Goal: Find specific page/section: Find specific page/section

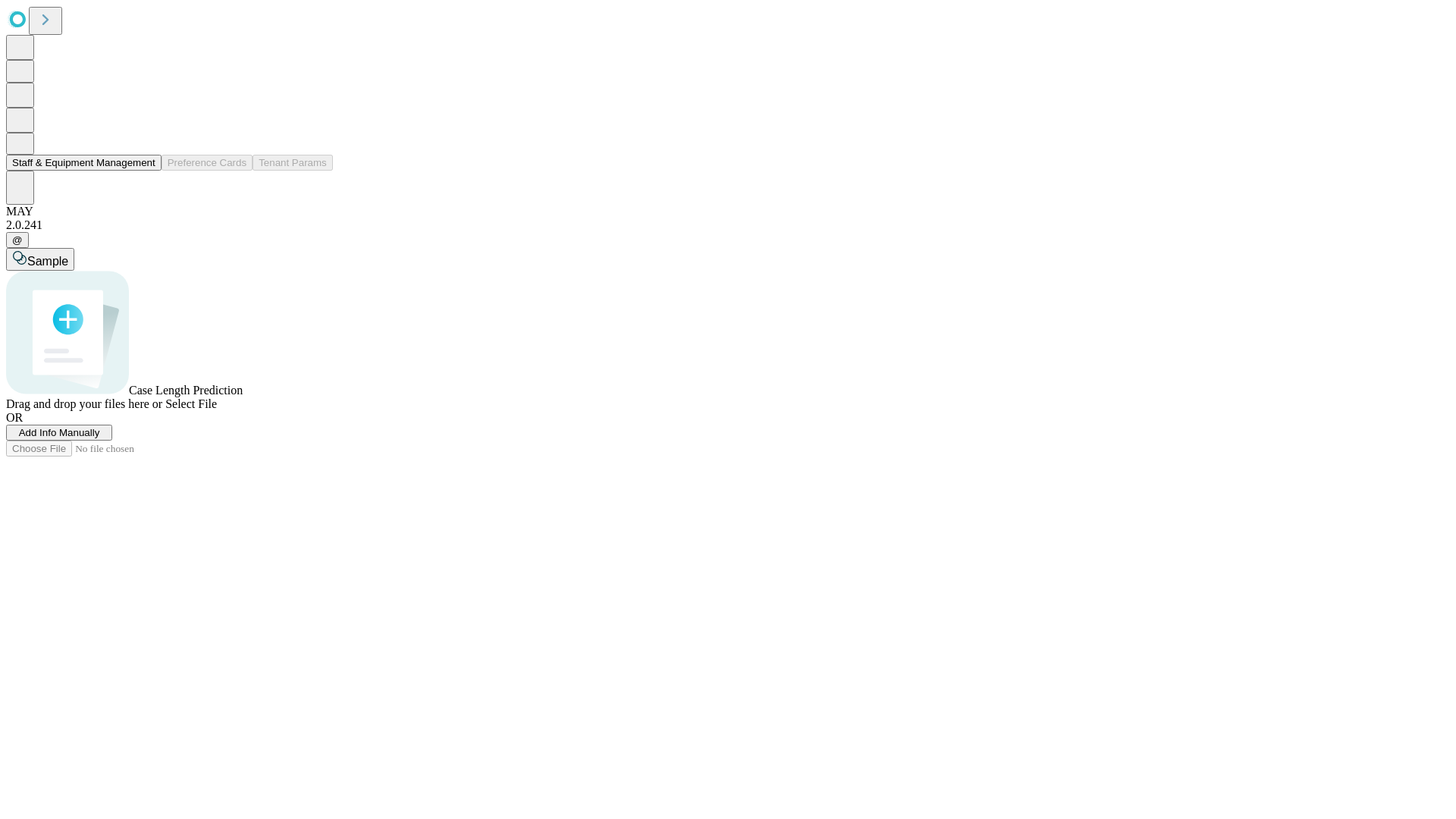
click at [145, 171] on button "Staff & Equipment Management" at bounding box center [84, 163] width 155 height 16
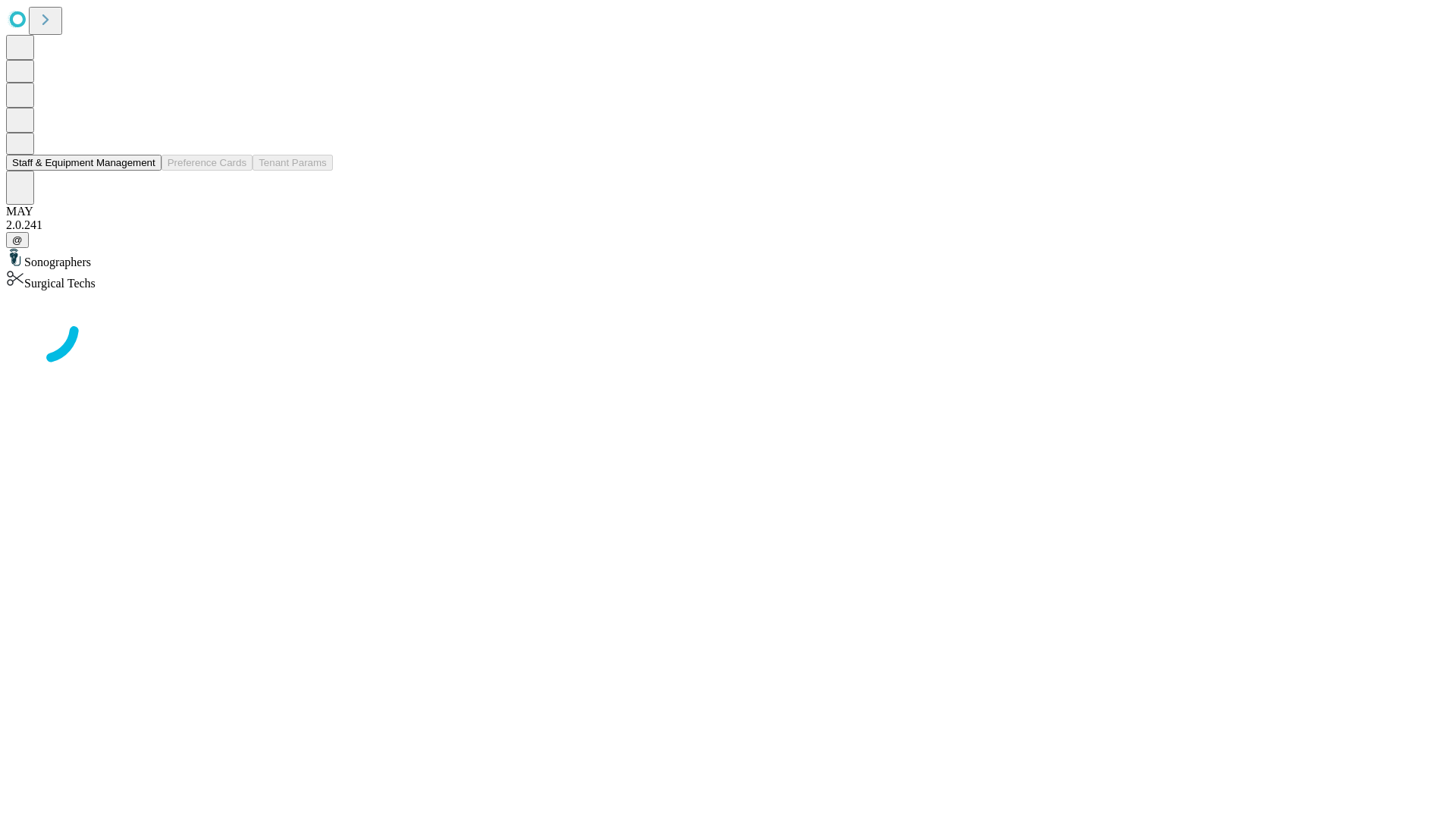
click at [145, 171] on button "Staff & Equipment Management" at bounding box center [84, 163] width 155 height 16
